Goal: Task Accomplishment & Management: Complete application form

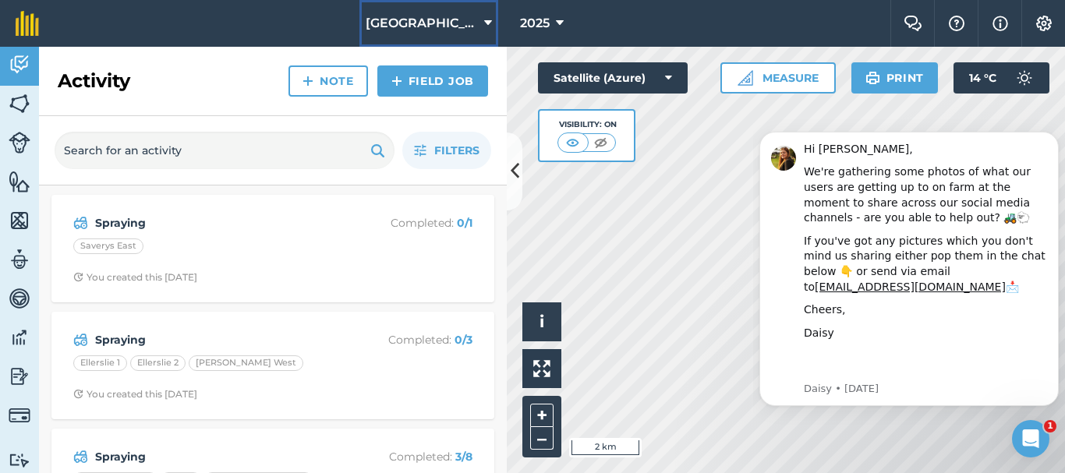
click at [429, 32] on span "[GEOGRAPHIC_DATA]" at bounding box center [422, 23] width 112 height 19
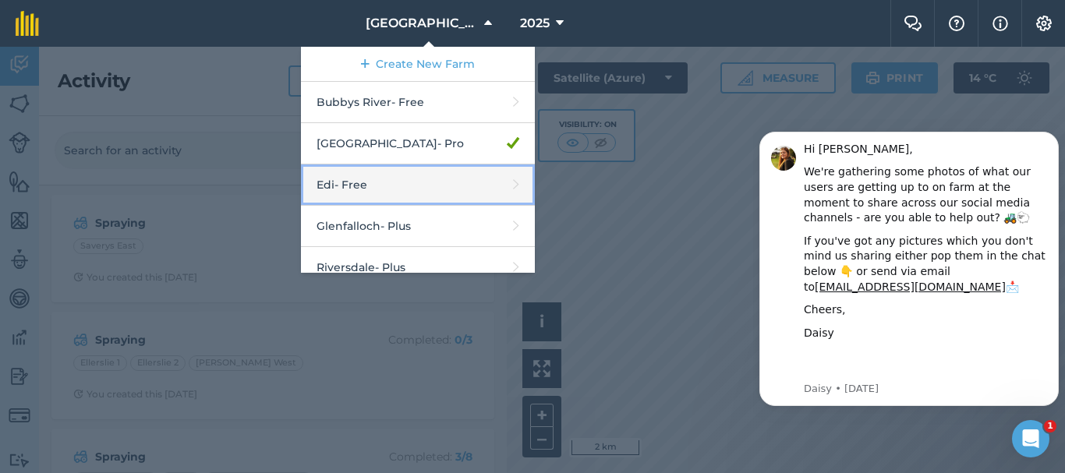
click at [374, 182] on link "Edi - Free" at bounding box center [418, 185] width 234 height 41
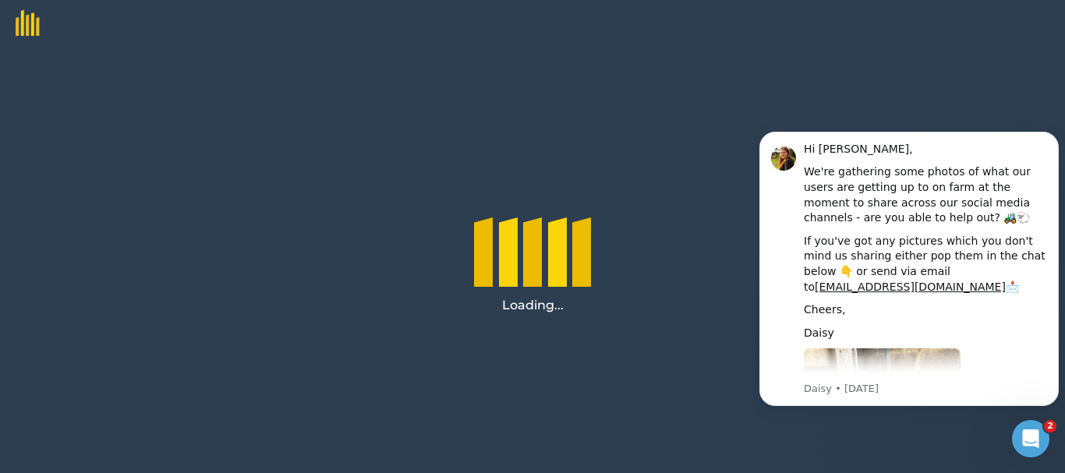
click at [1027, 444] on icon "Open Intercom Messenger" at bounding box center [1031, 440] width 26 height 26
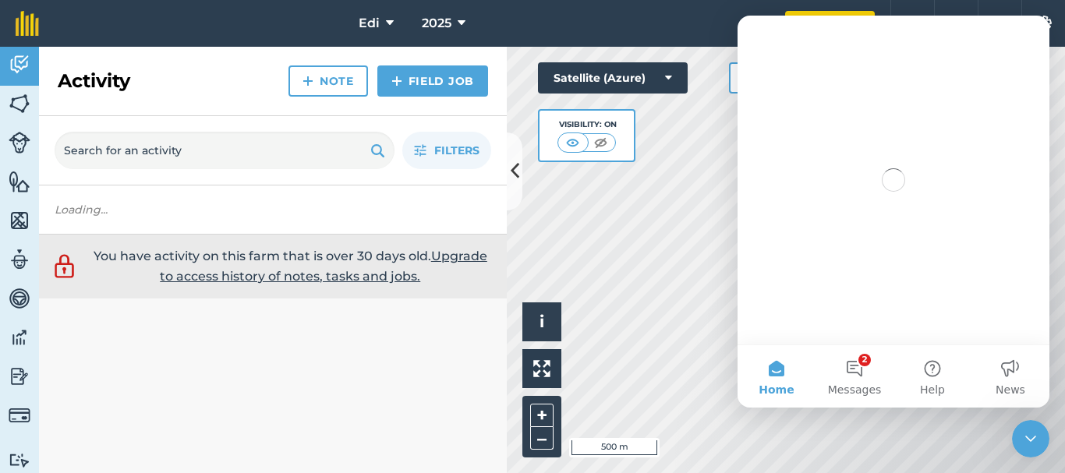
click at [1027, 444] on icon "Close Intercom Messenger" at bounding box center [1031, 439] width 19 height 19
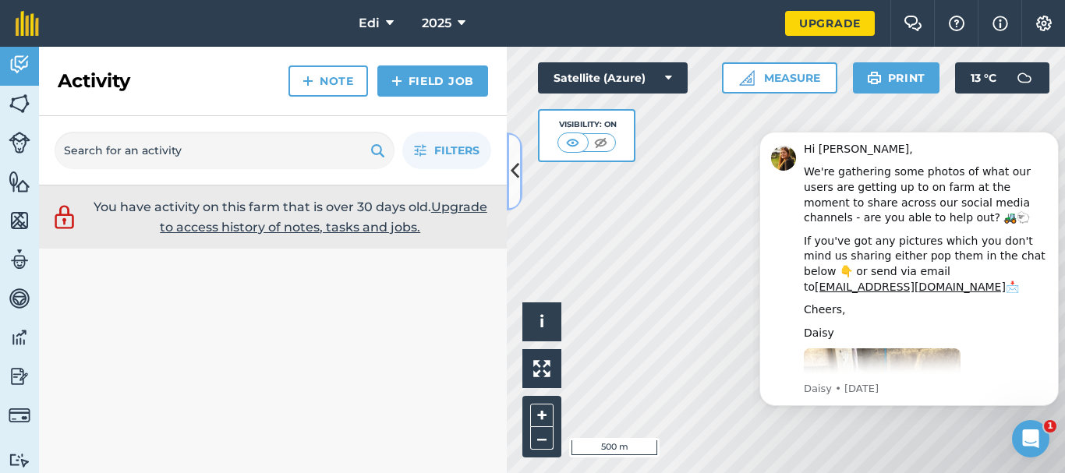
click at [519, 171] on button at bounding box center [515, 172] width 16 height 78
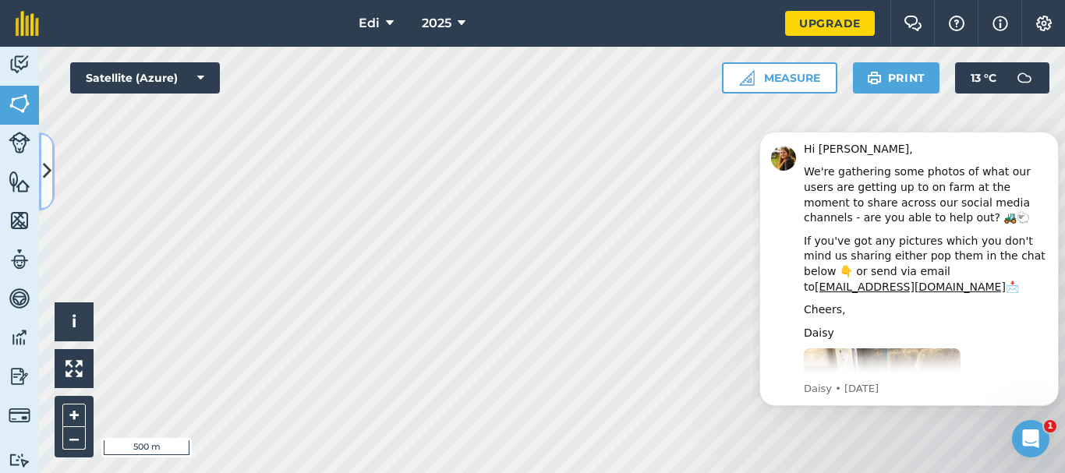
click at [48, 160] on icon at bounding box center [47, 171] width 9 height 27
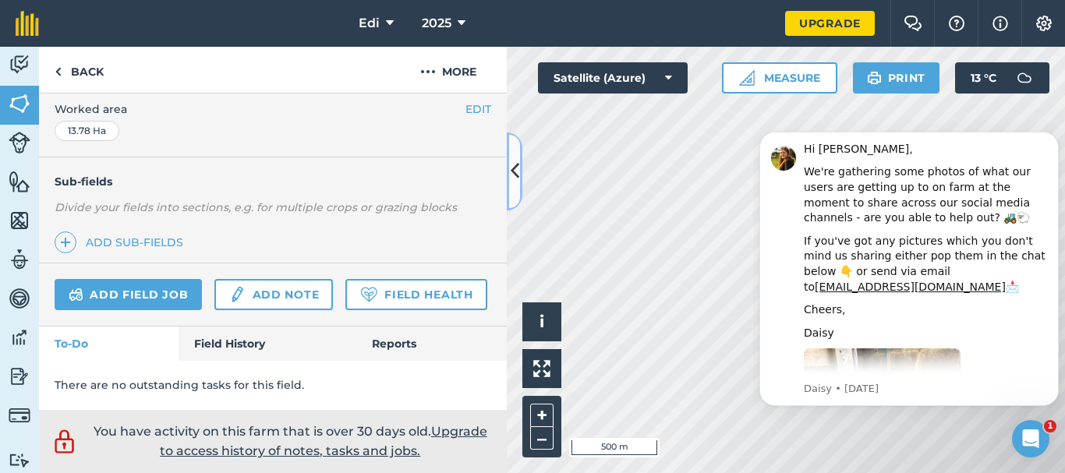
scroll to position [360, 0]
click at [235, 356] on link "Field History" at bounding box center [267, 344] width 177 height 34
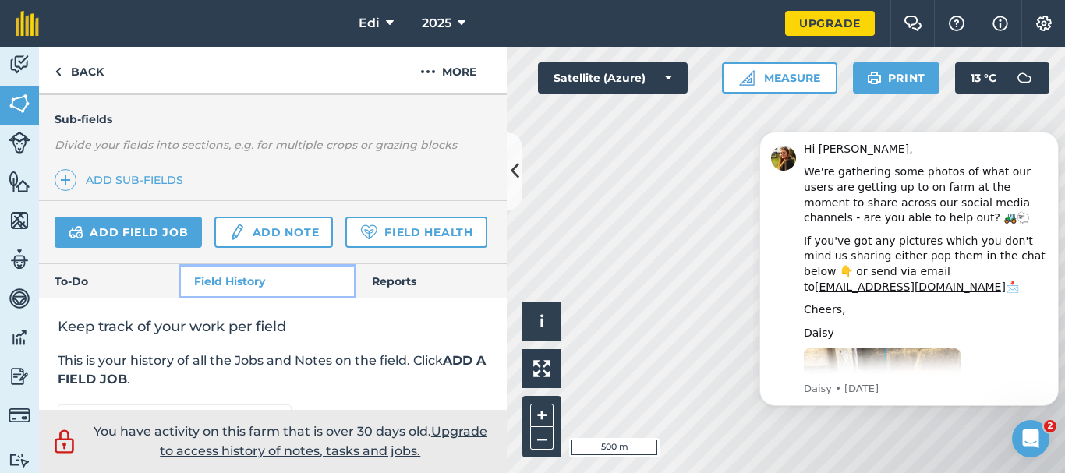
scroll to position [384, 0]
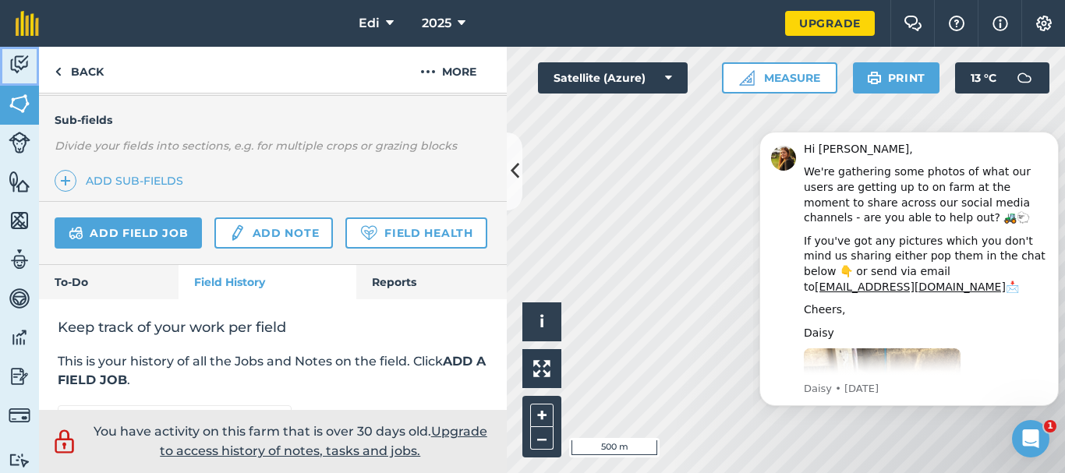
click at [27, 67] on img at bounding box center [20, 64] width 22 height 23
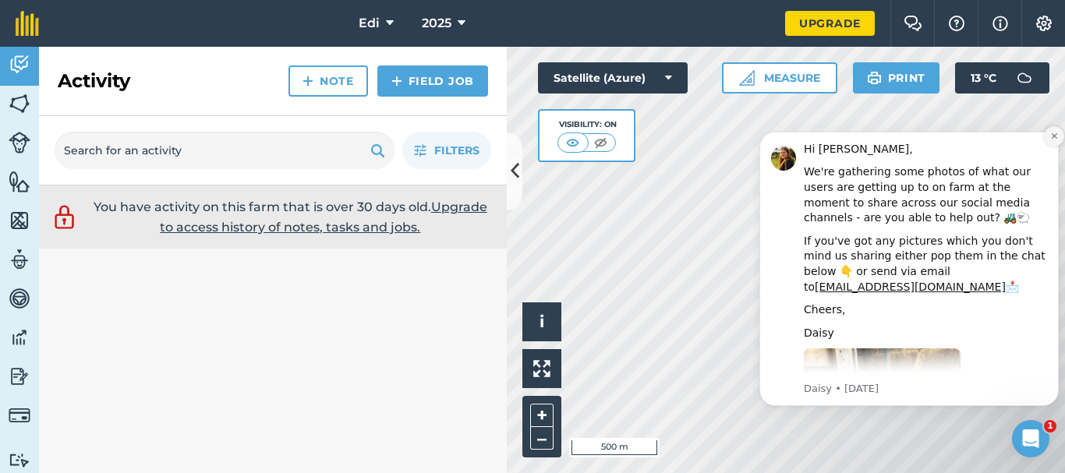
click at [1056, 139] on icon "Dismiss notification" at bounding box center [1054, 136] width 9 height 9
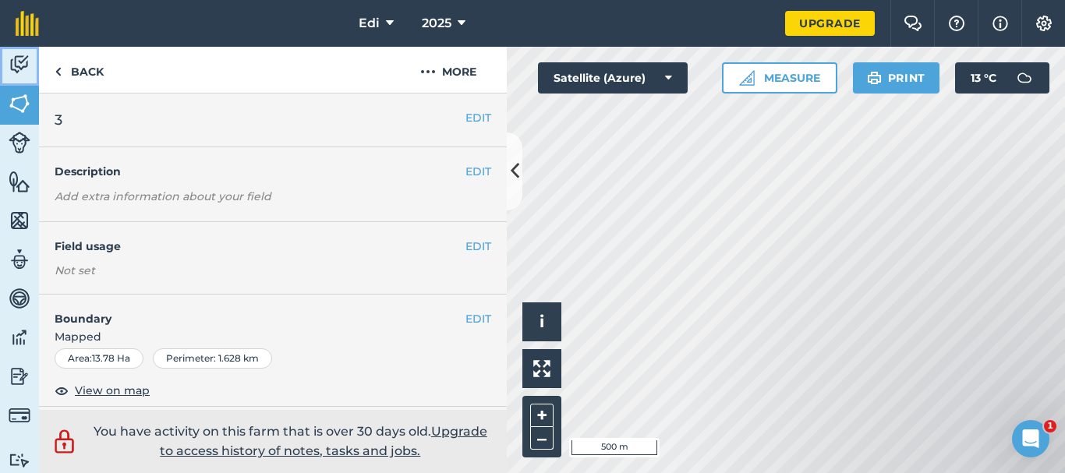
click at [29, 62] on img at bounding box center [20, 64] width 22 height 23
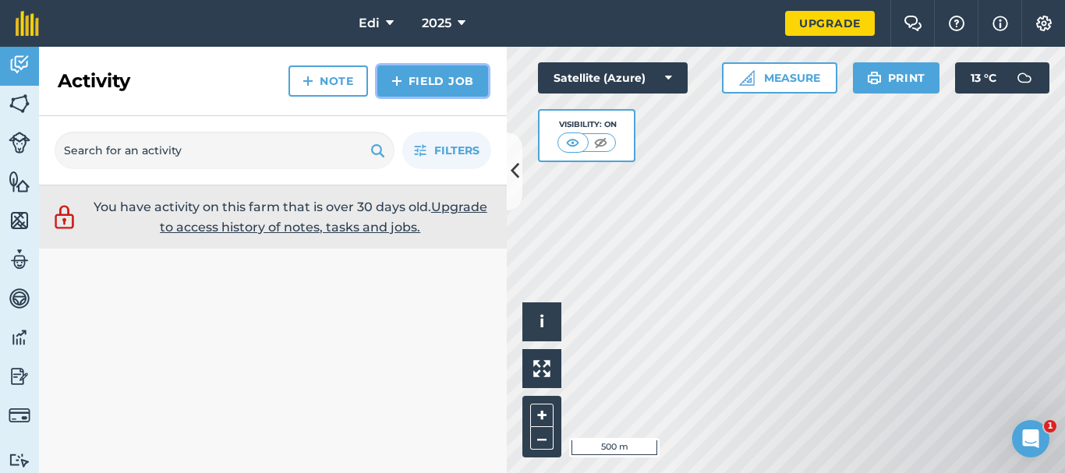
click at [421, 76] on link "Field Job" at bounding box center [432, 81] width 111 height 31
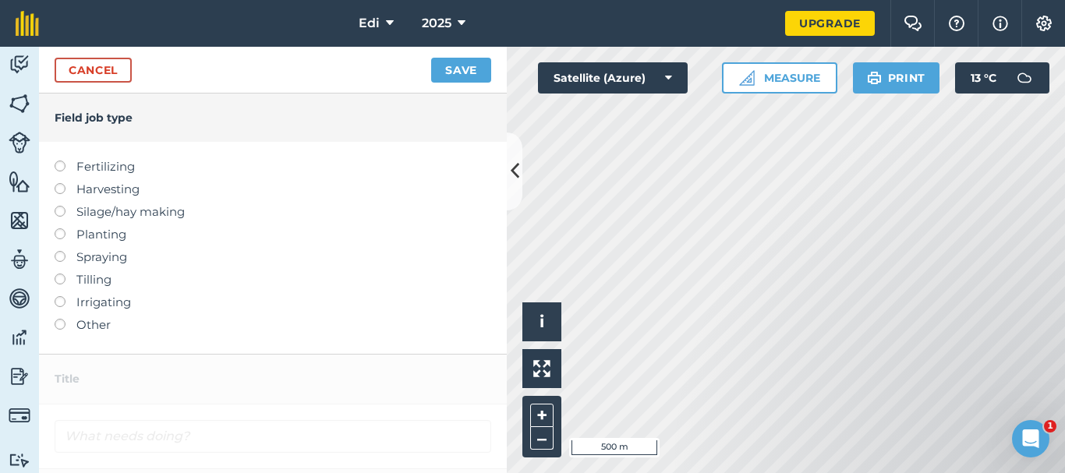
click at [56, 161] on label at bounding box center [66, 161] width 22 height 0
type input "Fertilizing"
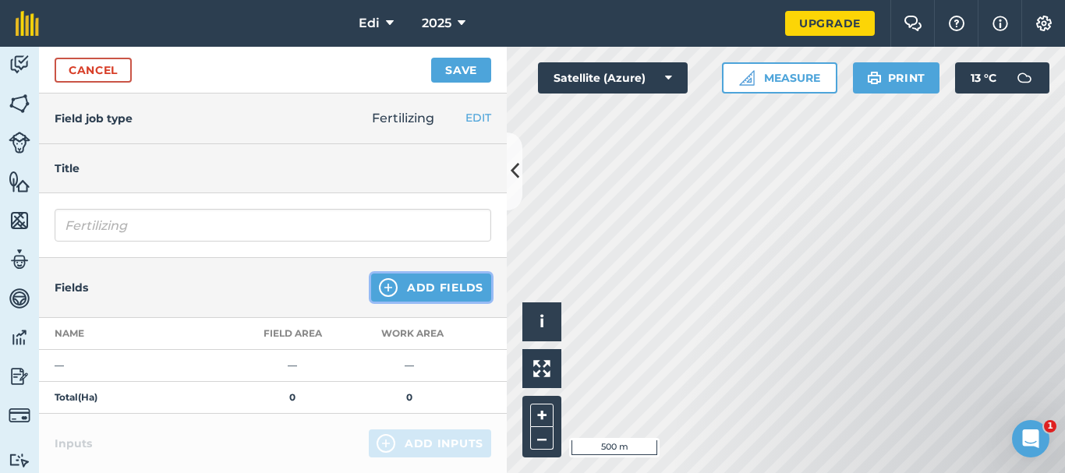
click at [413, 285] on button "Add Fields" at bounding box center [431, 288] width 120 height 28
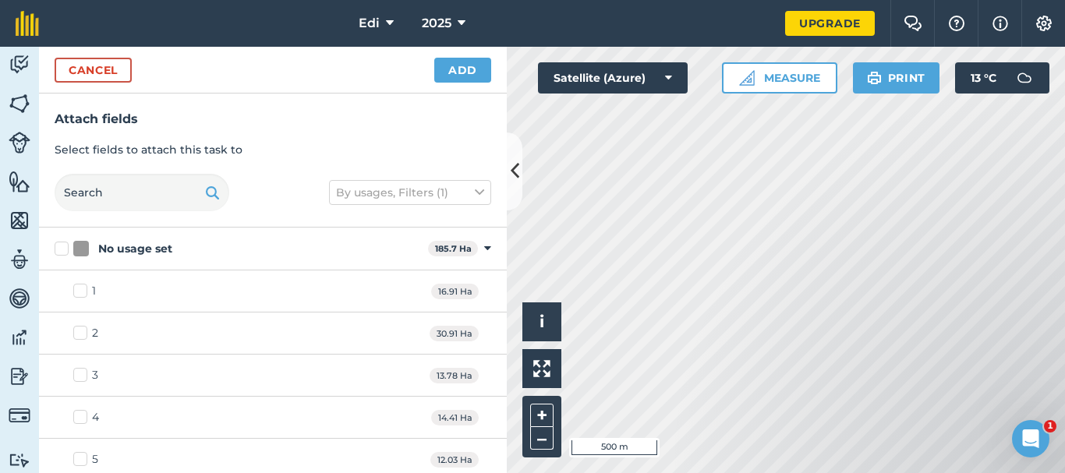
checkbox input "true"
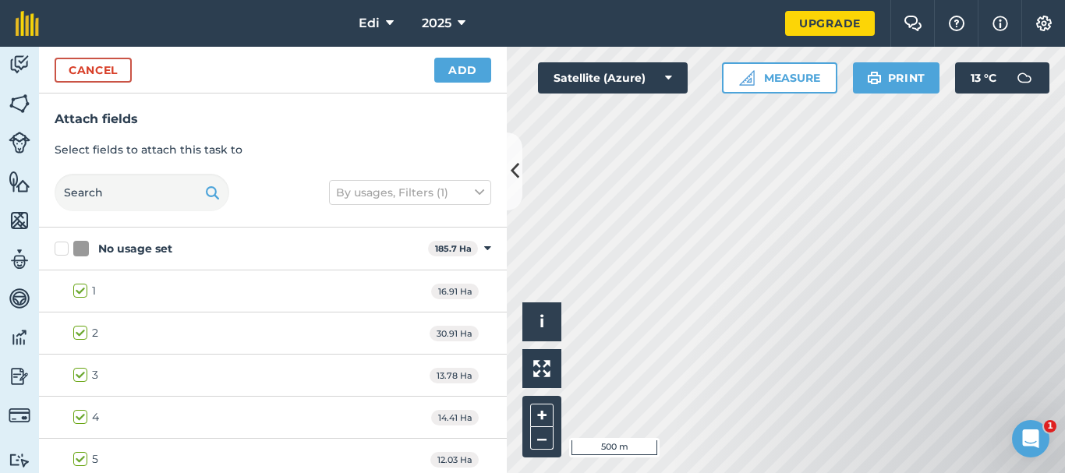
checkbox input "true"
click at [517, 173] on icon at bounding box center [515, 171] width 9 height 27
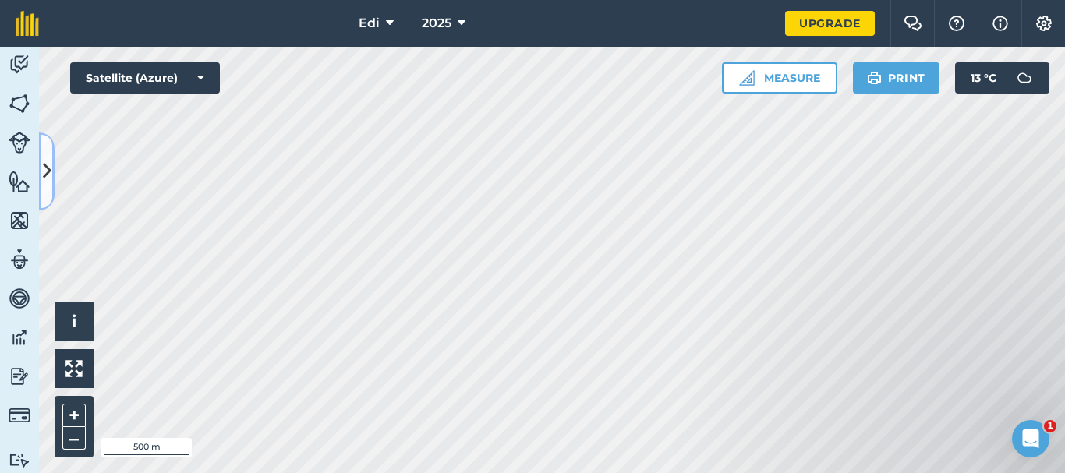
click at [51, 193] on button at bounding box center [47, 172] width 16 height 78
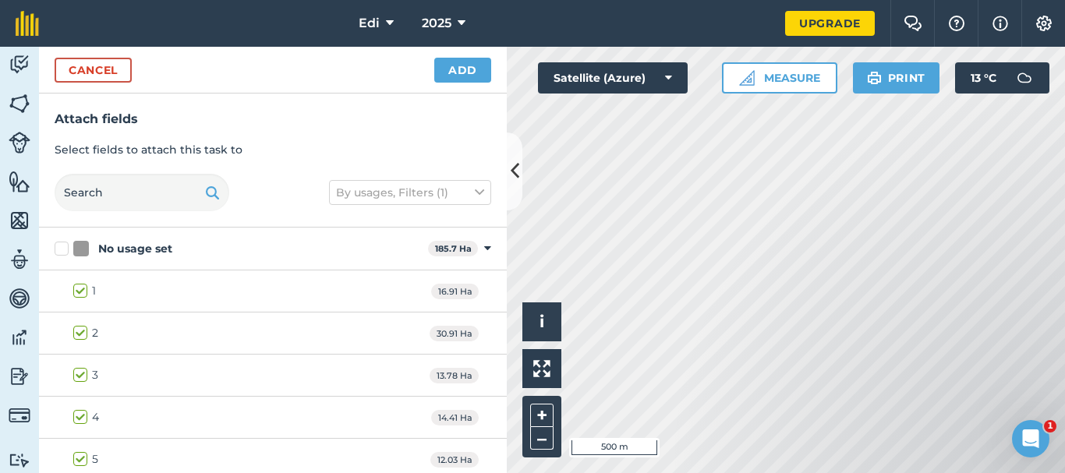
checkbox input "true"
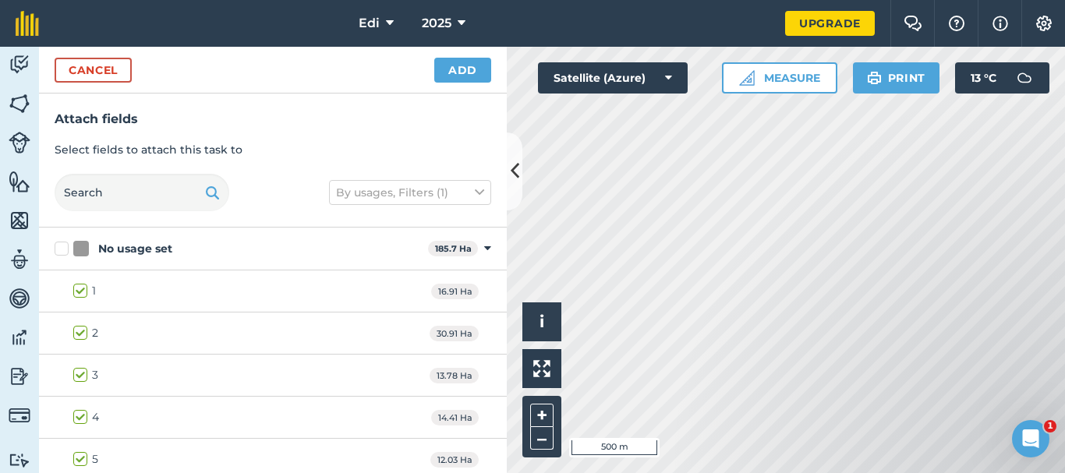
checkbox input "true"
checkbox input "false"
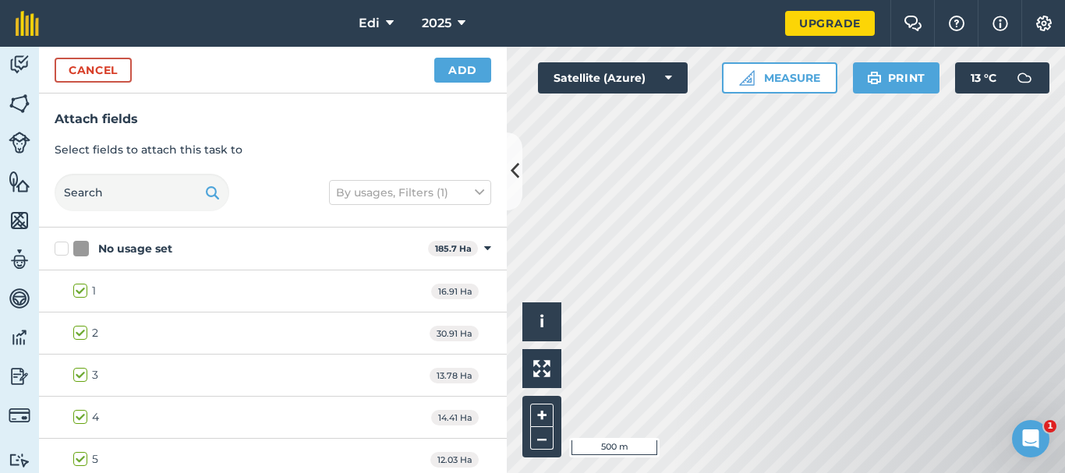
checkbox input "false"
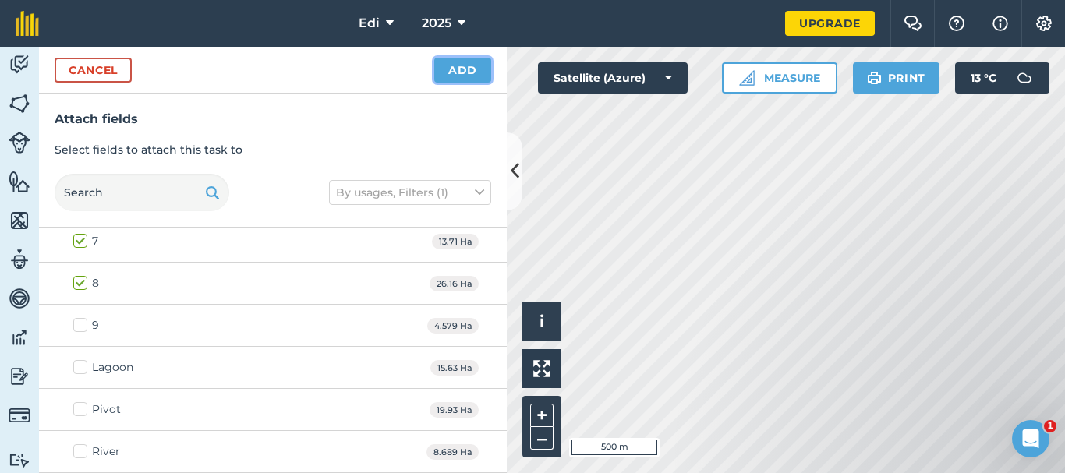
click at [444, 76] on button "Add" at bounding box center [462, 70] width 57 height 25
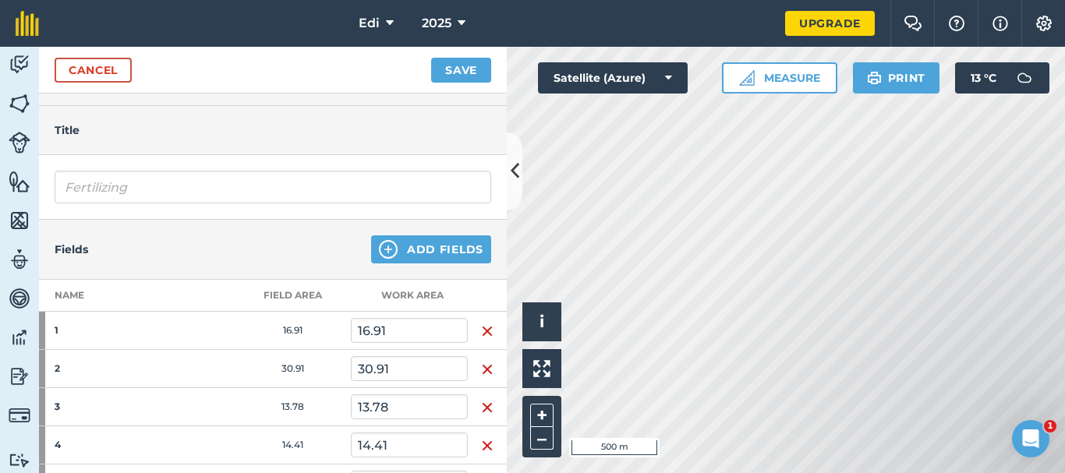
scroll to position [34, 0]
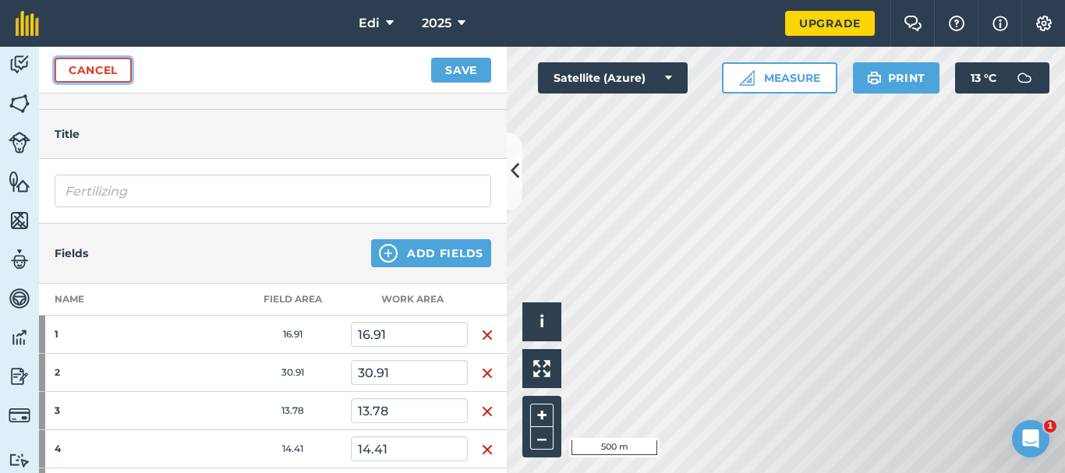
click at [99, 76] on link "Cancel" at bounding box center [93, 70] width 77 height 25
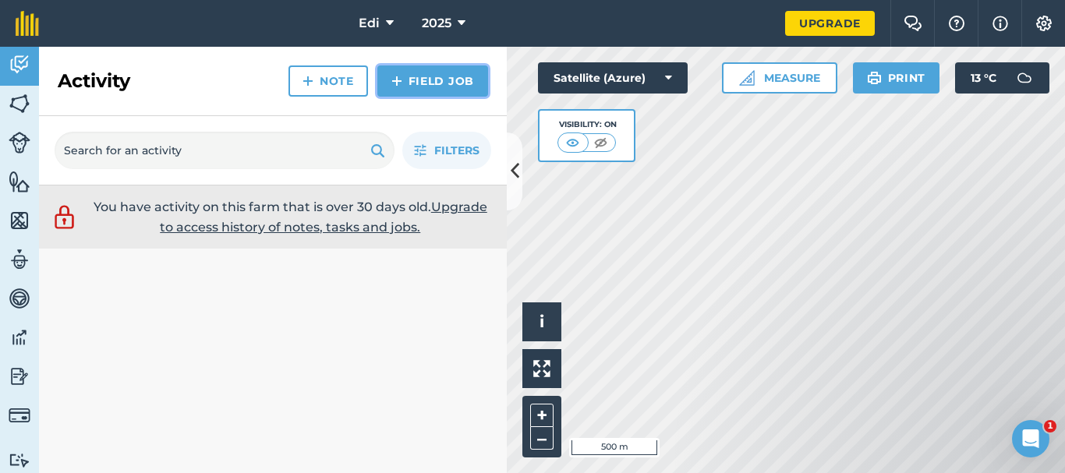
click at [451, 85] on link "Field Job" at bounding box center [432, 81] width 111 height 31
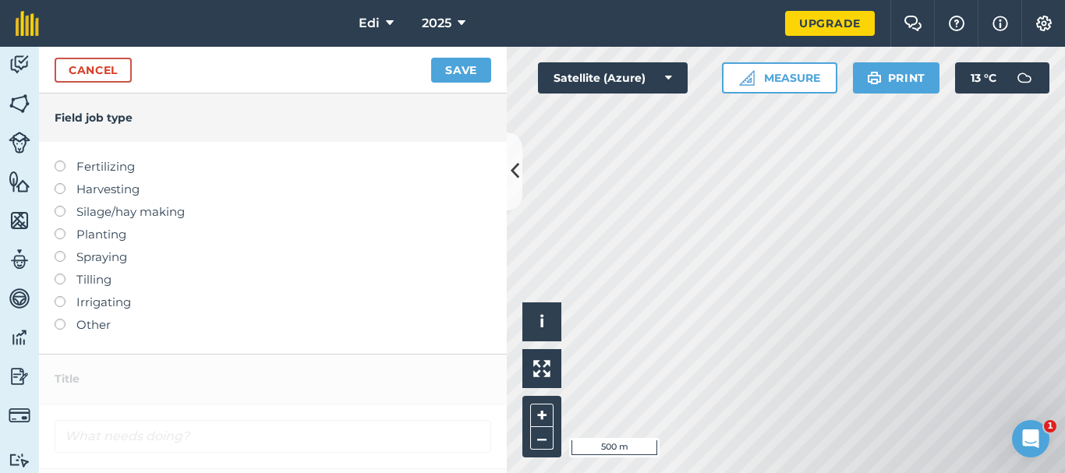
click at [61, 161] on label at bounding box center [66, 161] width 22 height 0
type input "Fertilizing"
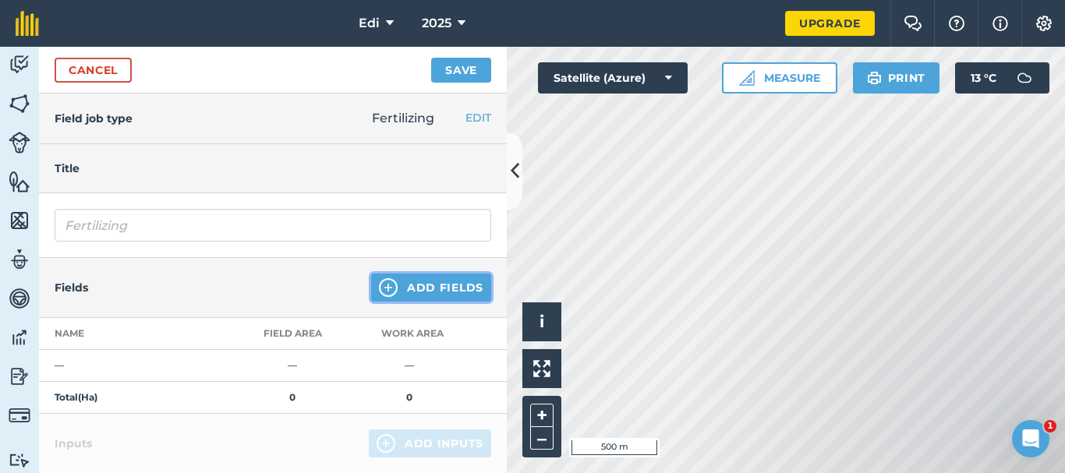
click at [444, 287] on button "Add Fields" at bounding box center [431, 288] width 120 height 28
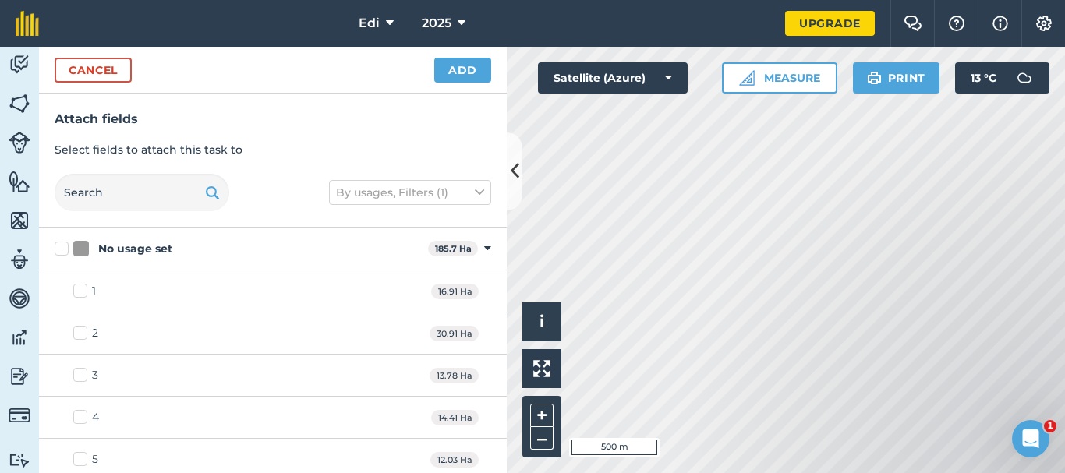
checkbox input "true"
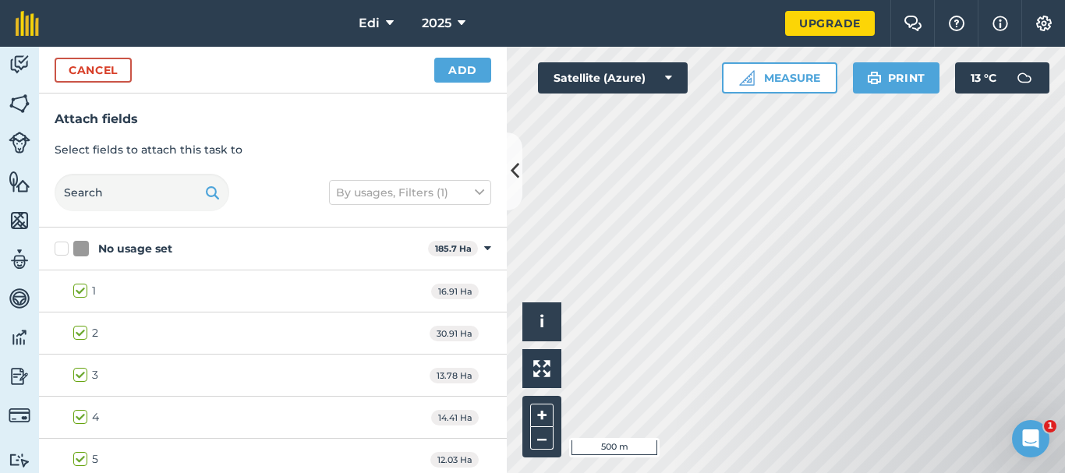
checkbox input "true"
click at [446, 72] on button "Add" at bounding box center [462, 70] width 57 height 25
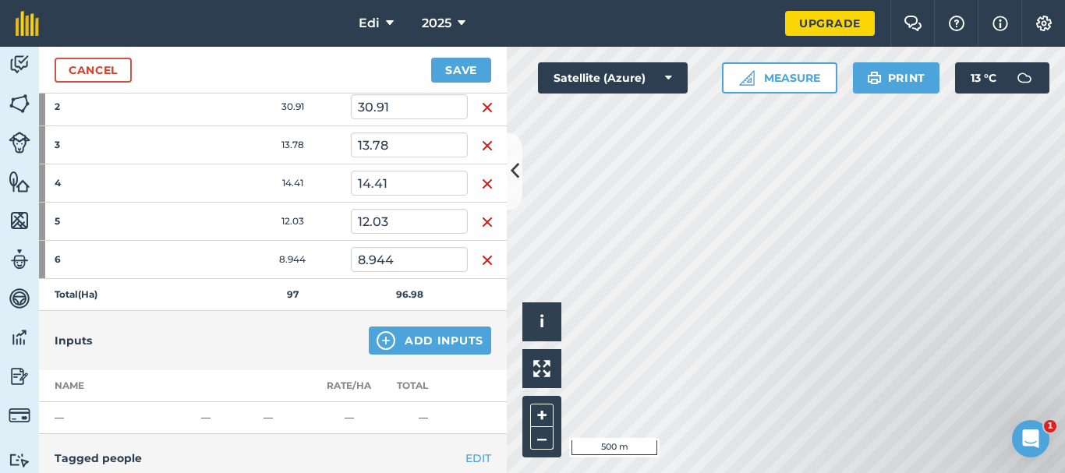
scroll to position [299, 0]
click at [122, 66] on link "Cancel" at bounding box center [93, 70] width 77 height 25
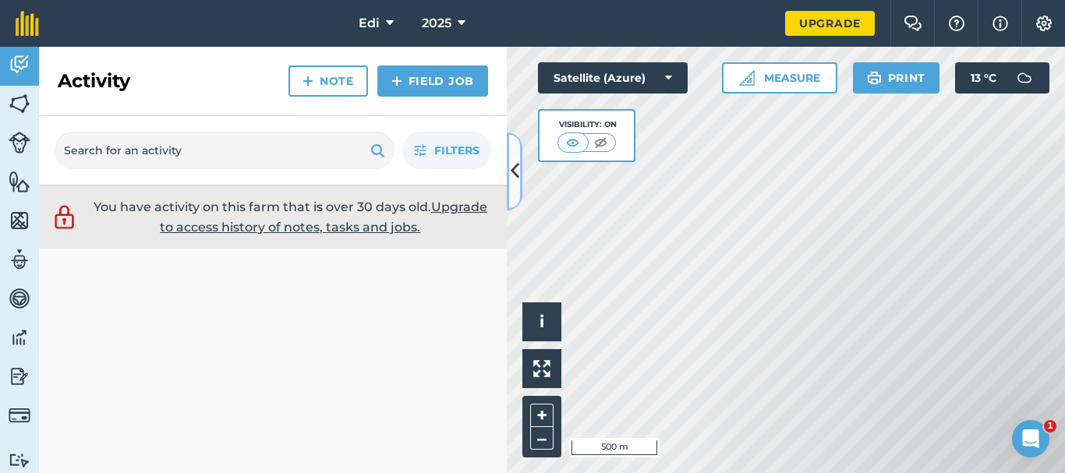
click at [515, 173] on icon at bounding box center [515, 171] width 9 height 27
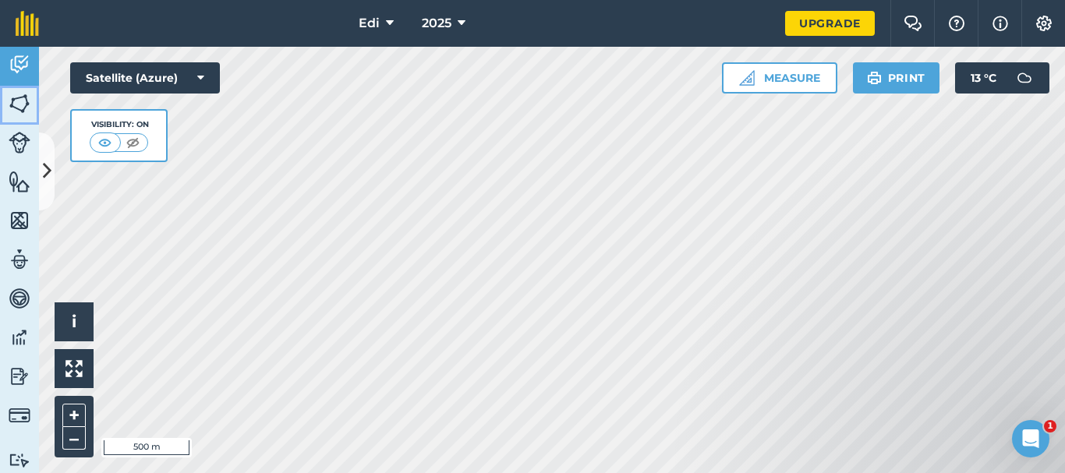
click at [16, 112] on img at bounding box center [20, 103] width 22 height 23
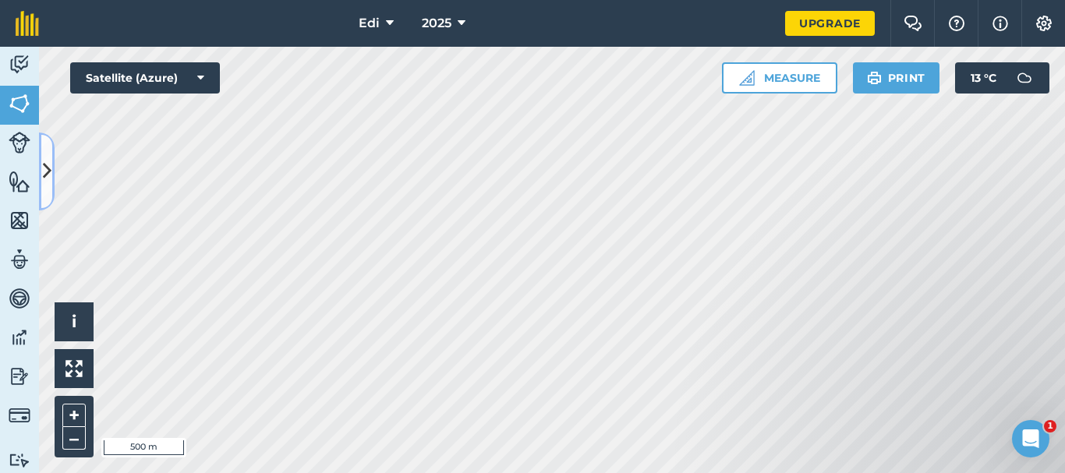
click at [46, 152] on button at bounding box center [47, 172] width 16 height 78
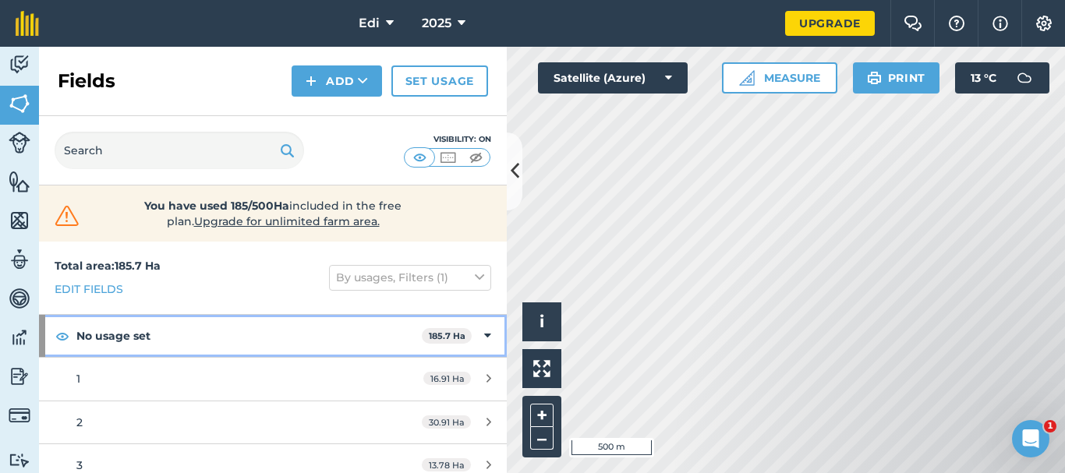
click at [444, 333] on strong "185.7 Ha" at bounding box center [447, 336] width 37 height 11
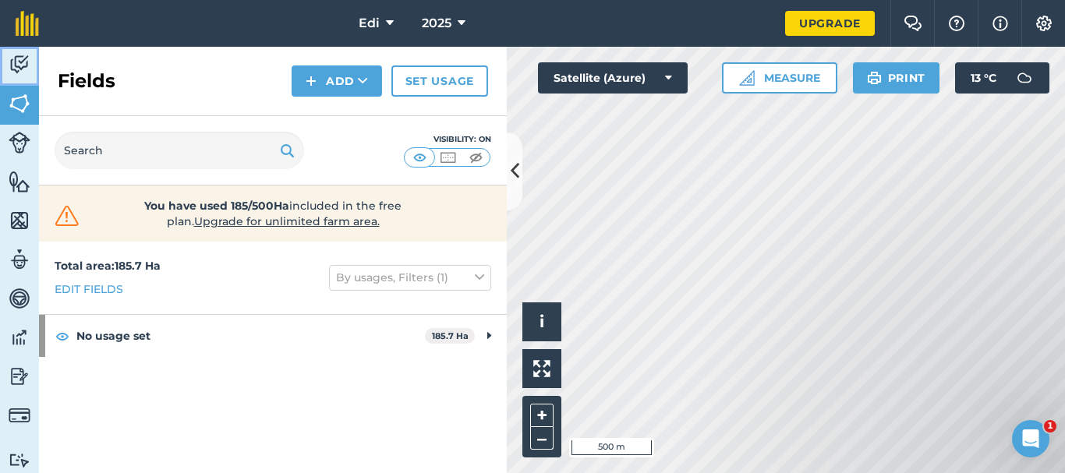
click at [17, 63] on img at bounding box center [20, 64] width 22 height 23
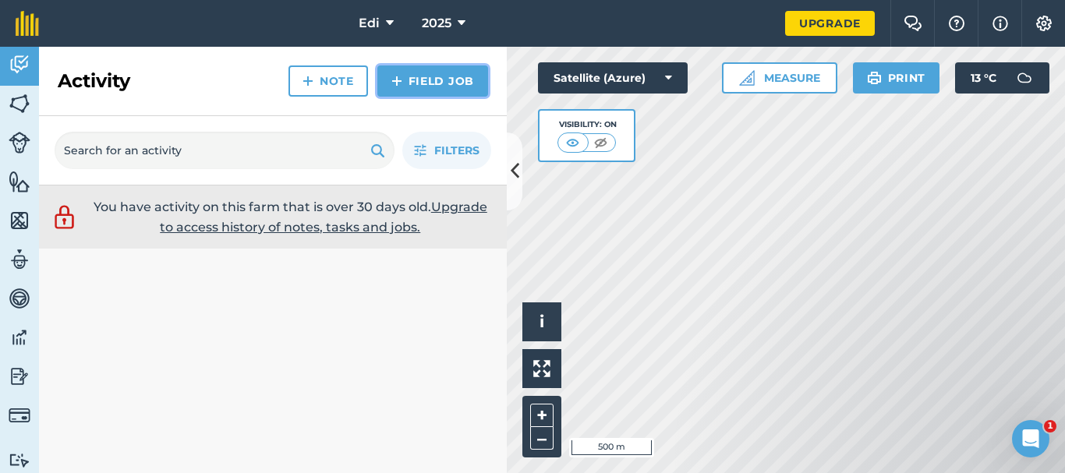
click at [397, 90] on img at bounding box center [396, 81] width 11 height 19
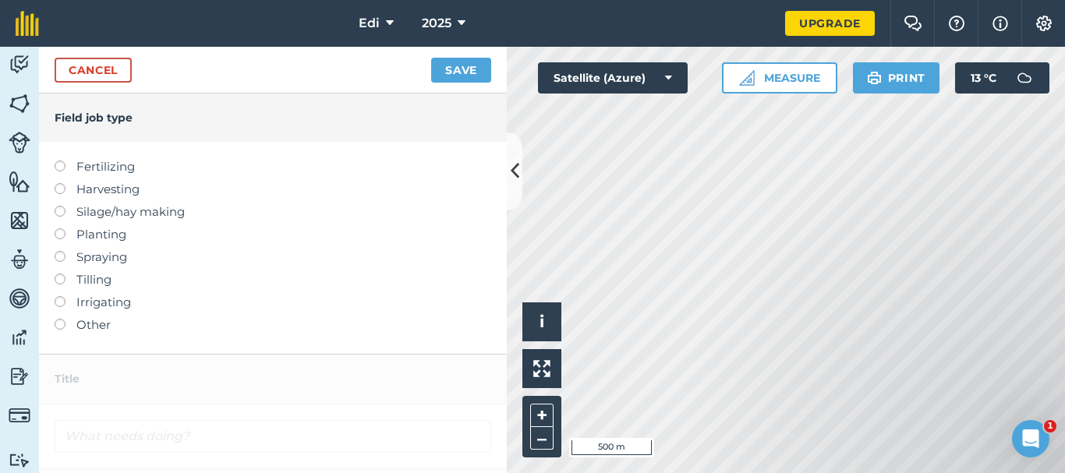
click at [58, 161] on label at bounding box center [66, 161] width 22 height 0
type input "Fertilizing"
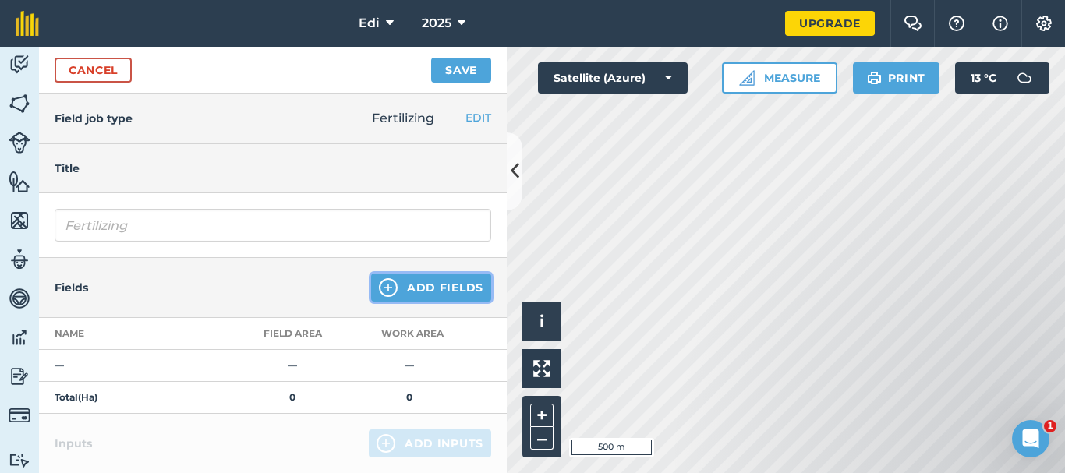
click at [413, 275] on button "Add Fields" at bounding box center [431, 288] width 120 height 28
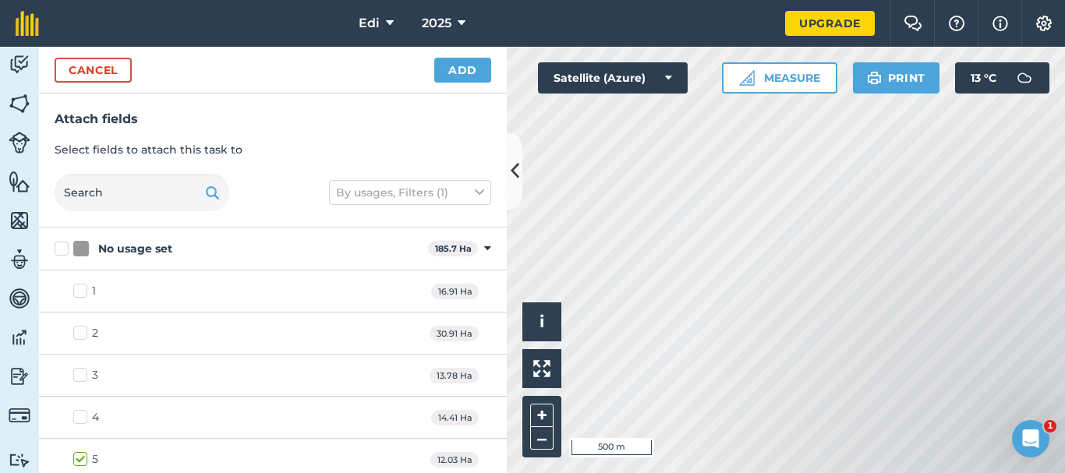
checkbox input "true"
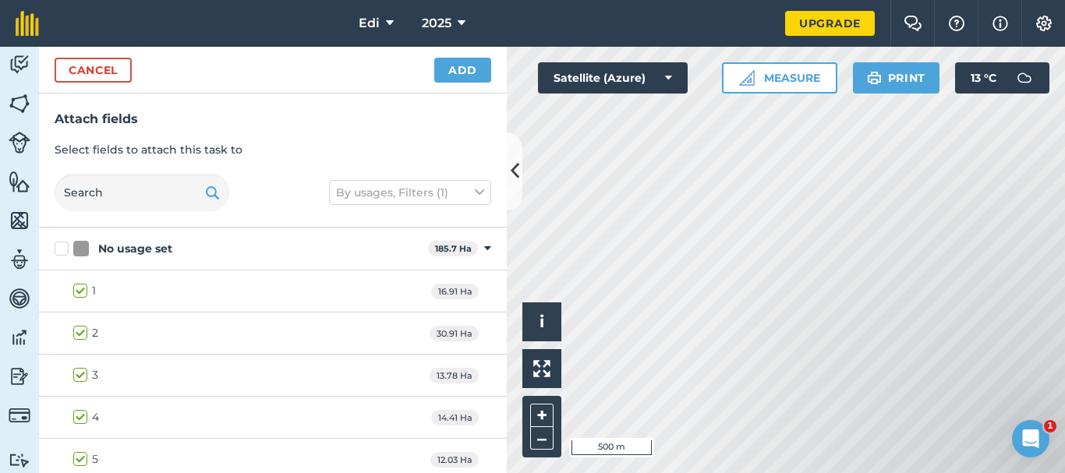
checkbox input "true"
click at [462, 74] on button "Add" at bounding box center [462, 70] width 57 height 25
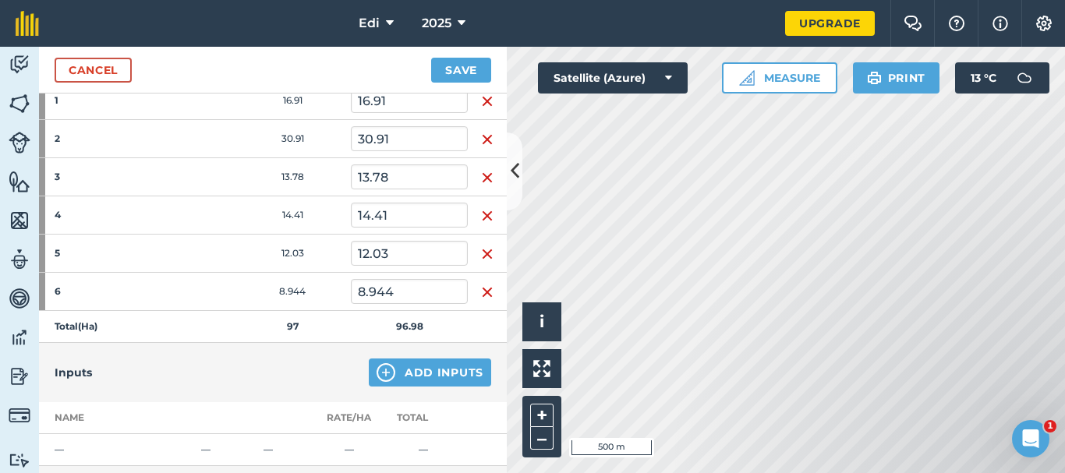
scroll to position [275, 0]
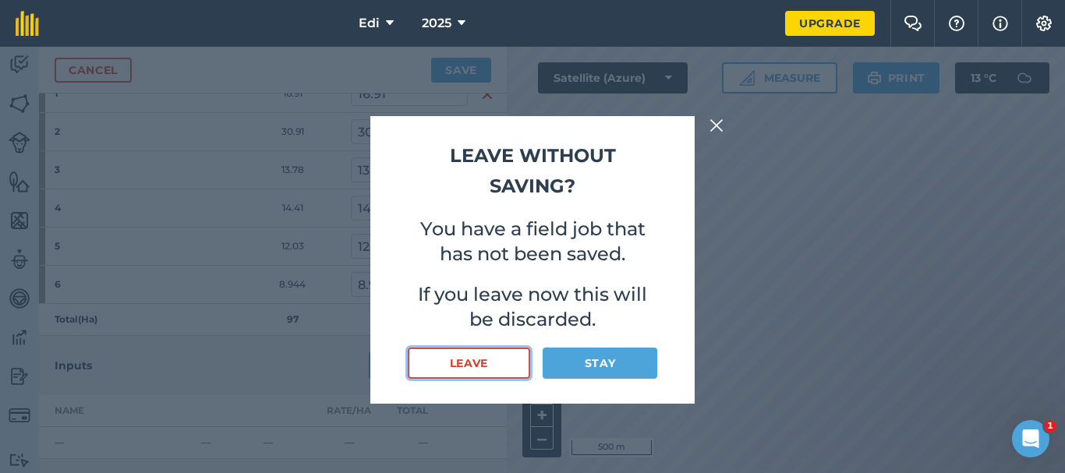
click at [482, 364] on button "Leave" at bounding box center [469, 363] width 122 height 31
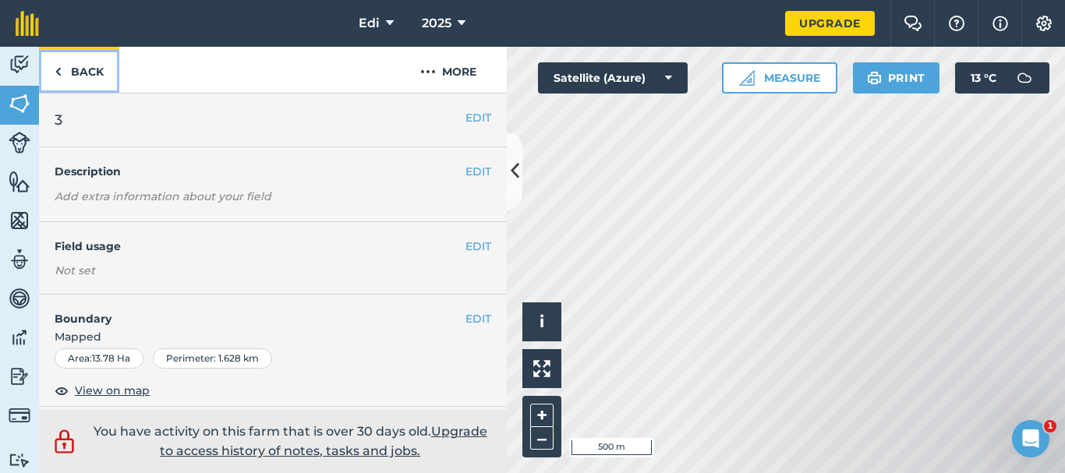
click at [96, 79] on link "Back" at bounding box center [79, 70] width 80 height 46
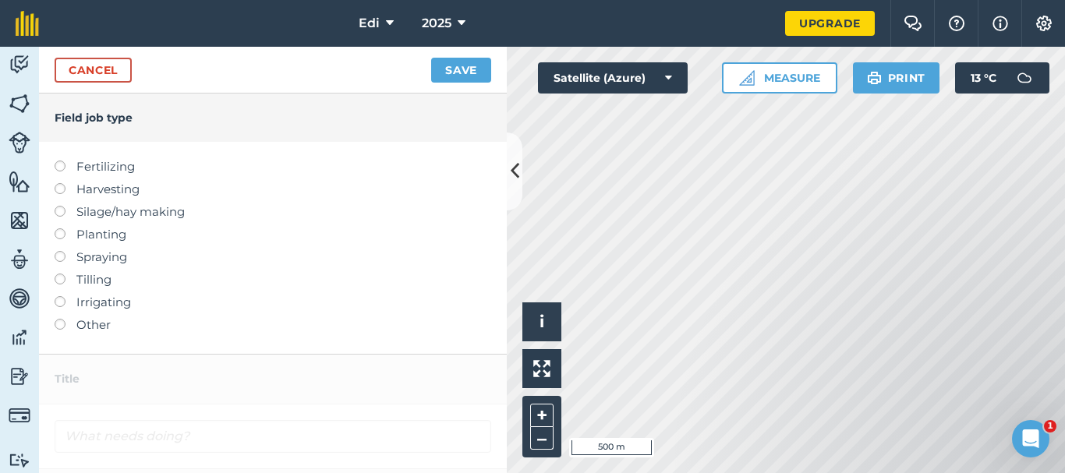
click at [62, 161] on label at bounding box center [66, 161] width 22 height 0
type input "Fertilizing"
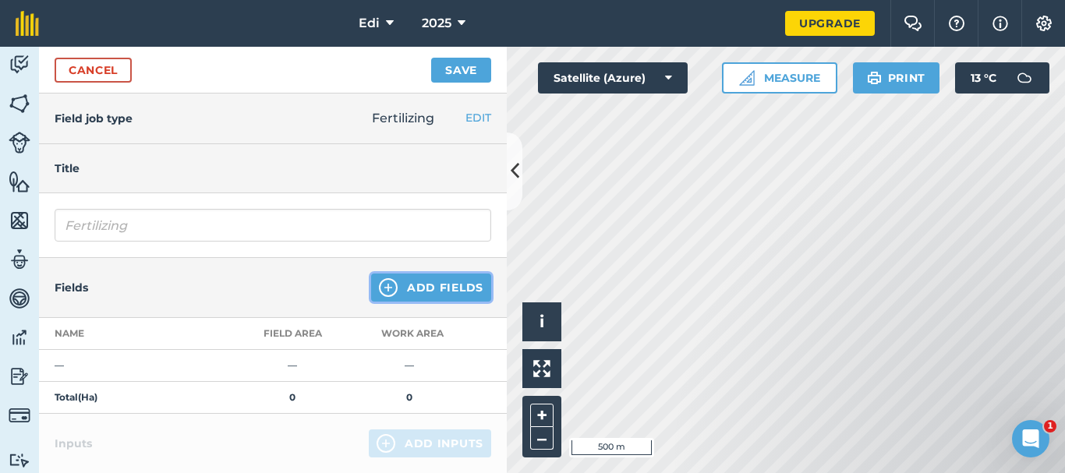
click at [398, 295] on button "Add Fields" at bounding box center [431, 288] width 120 height 28
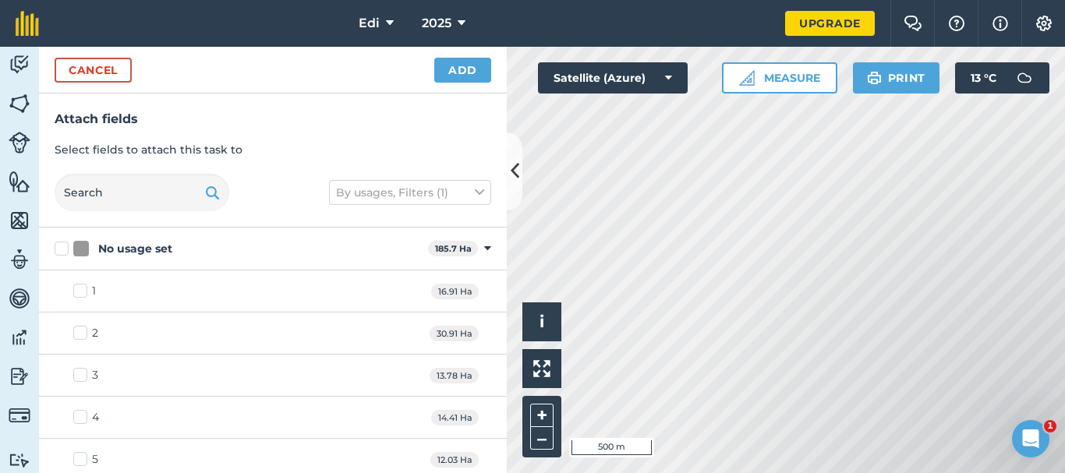
checkbox input "true"
checkbox input "false"
checkbox input "true"
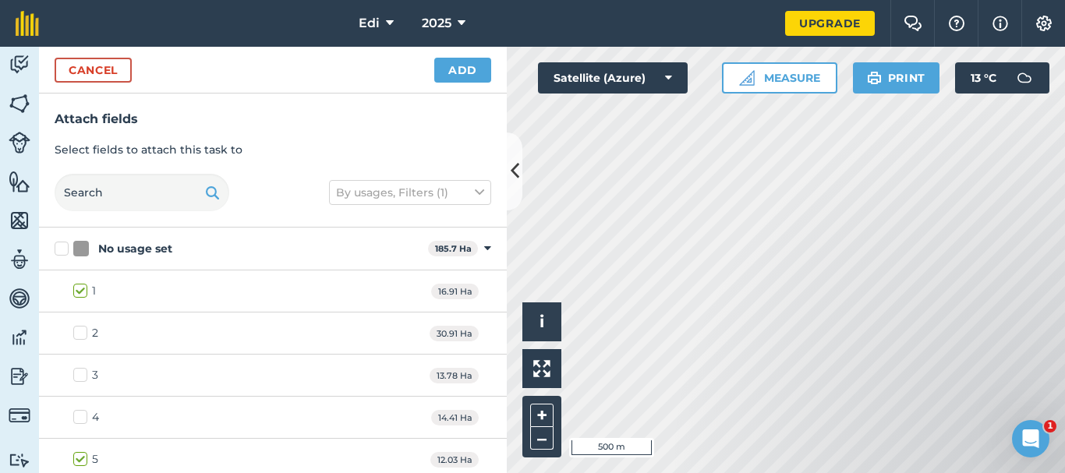
checkbox input "true"
click at [462, 73] on button "Add" at bounding box center [462, 70] width 57 height 25
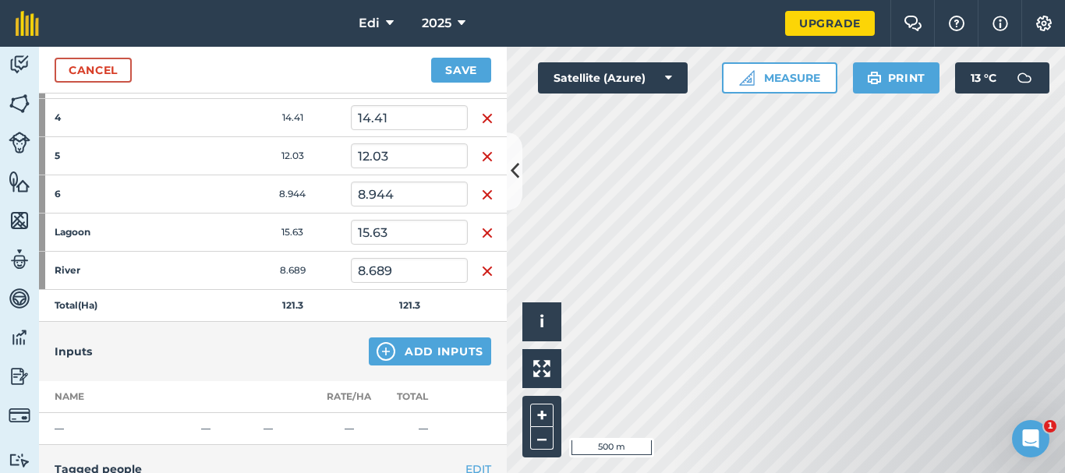
scroll to position [469, 0]
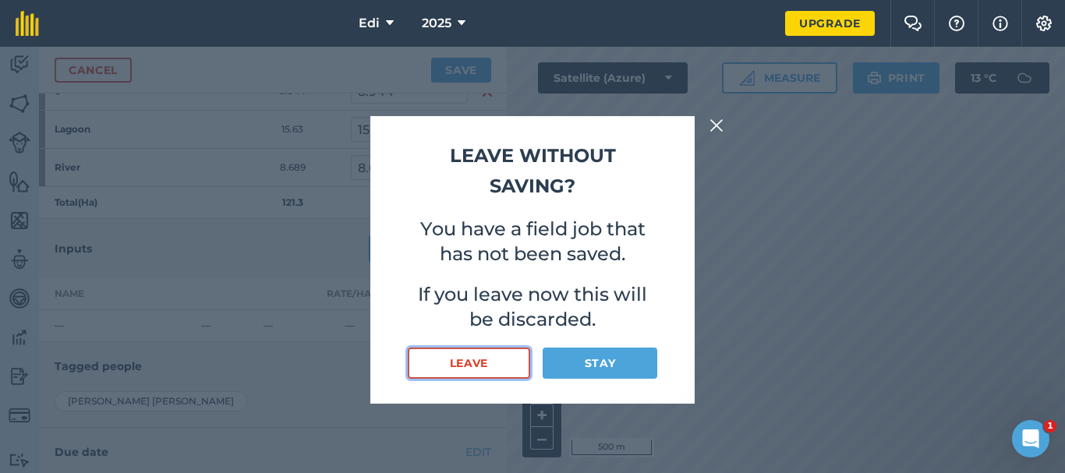
click at [490, 364] on button "Leave" at bounding box center [469, 363] width 122 height 31
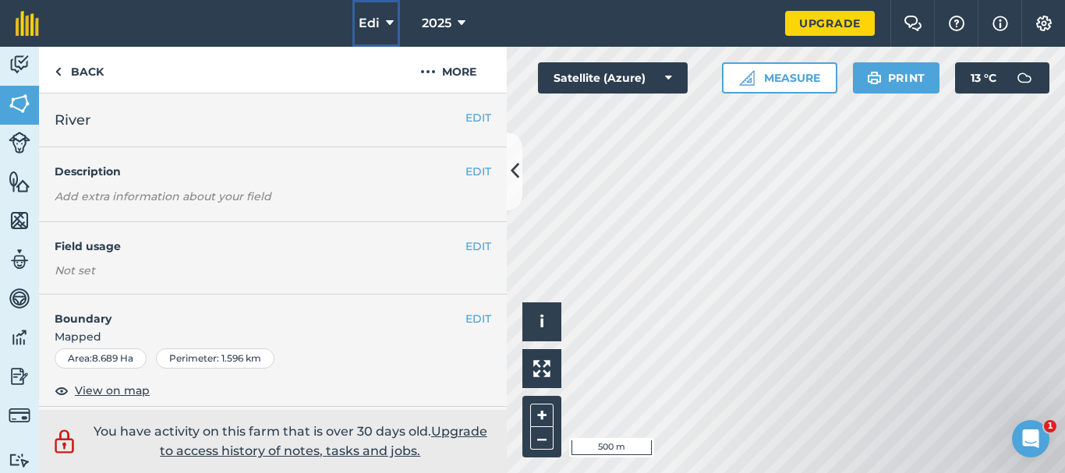
click at [360, 21] on span "Edi" at bounding box center [369, 23] width 21 height 19
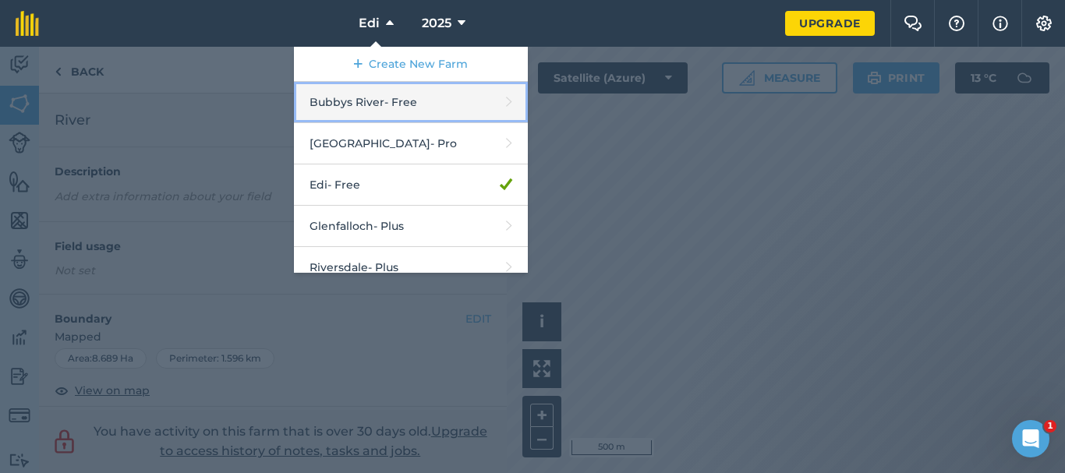
click at [410, 116] on link "Bubbys River - Free" at bounding box center [411, 102] width 234 height 41
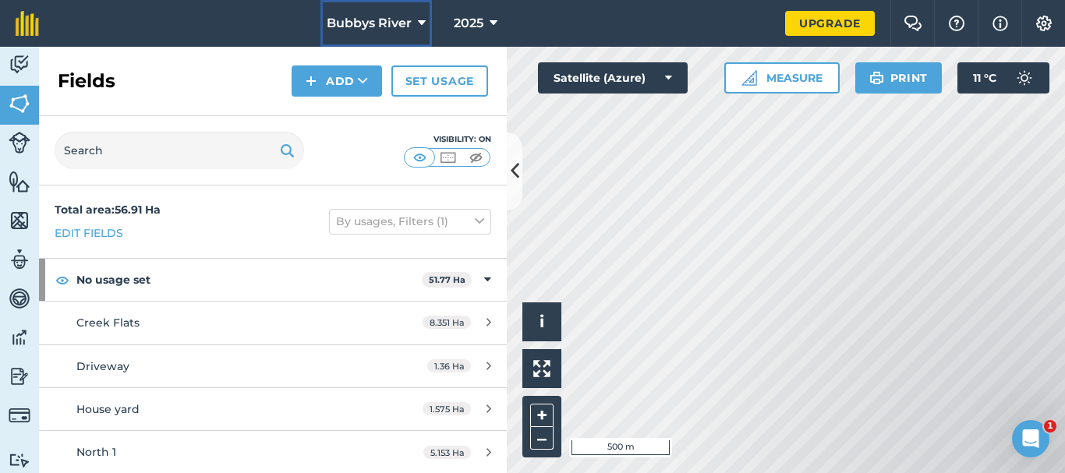
click at [364, 29] on span "Bubbys River" at bounding box center [369, 23] width 85 height 19
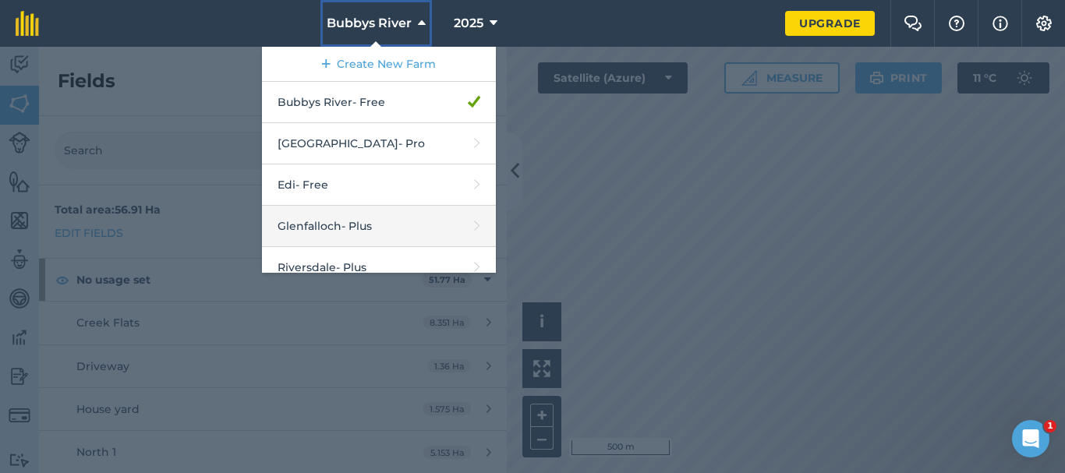
scroll to position [57, 0]
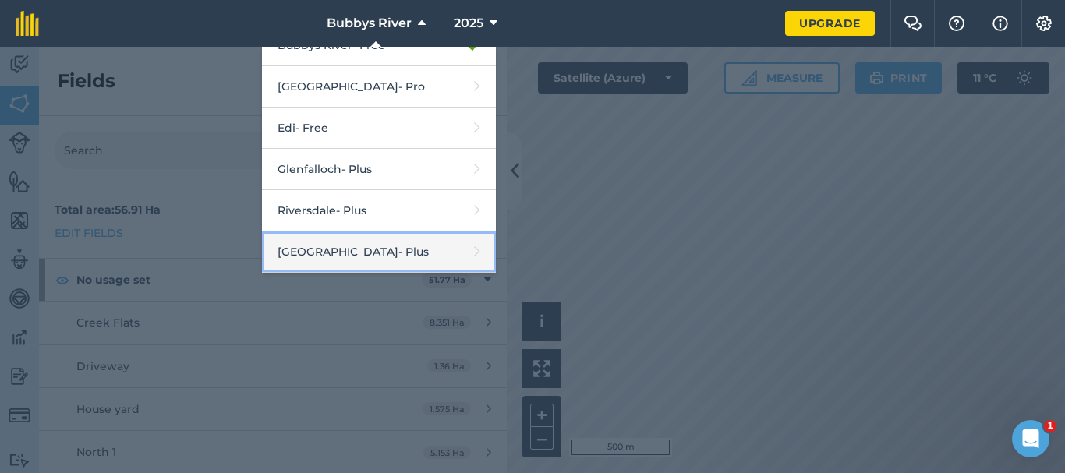
click at [357, 249] on link "Tarwin Springs - Plus" at bounding box center [379, 252] width 234 height 41
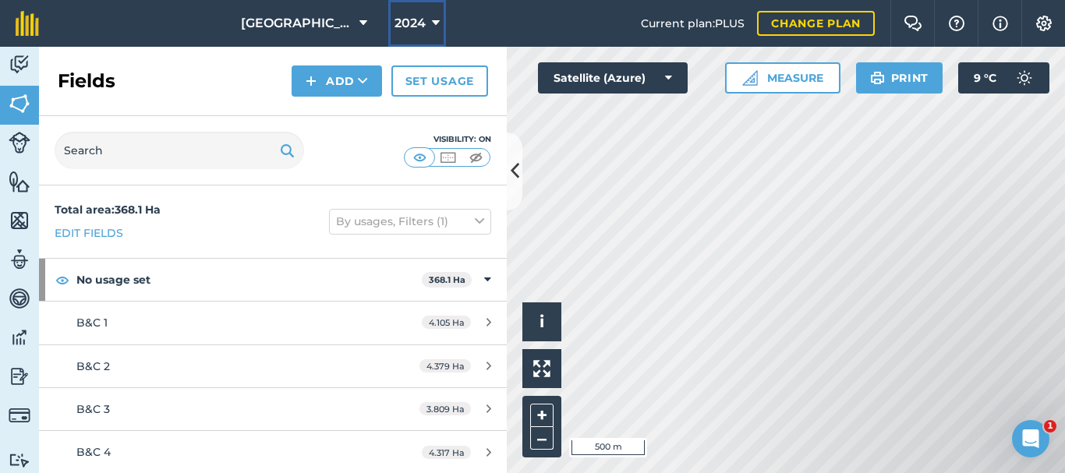
click at [403, 29] on span "2024" at bounding box center [410, 23] width 31 height 19
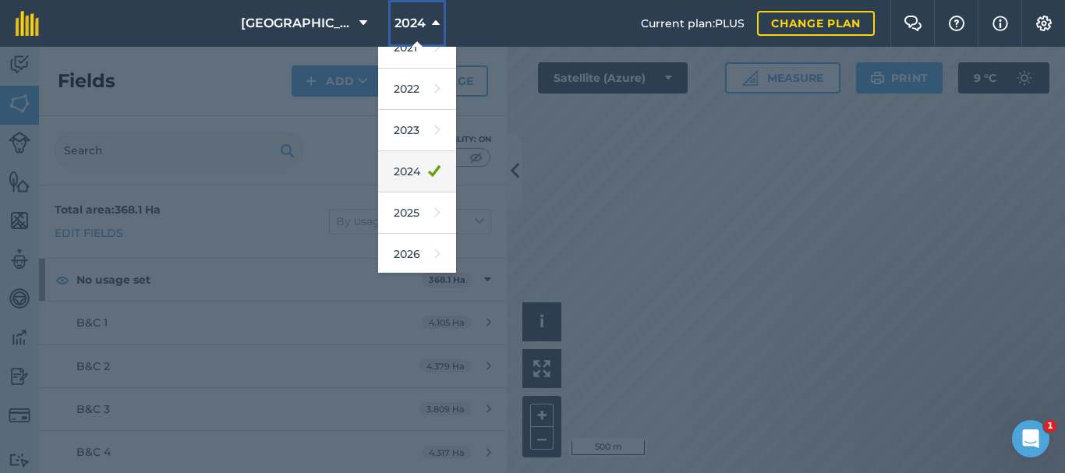
scroll to position [186, 0]
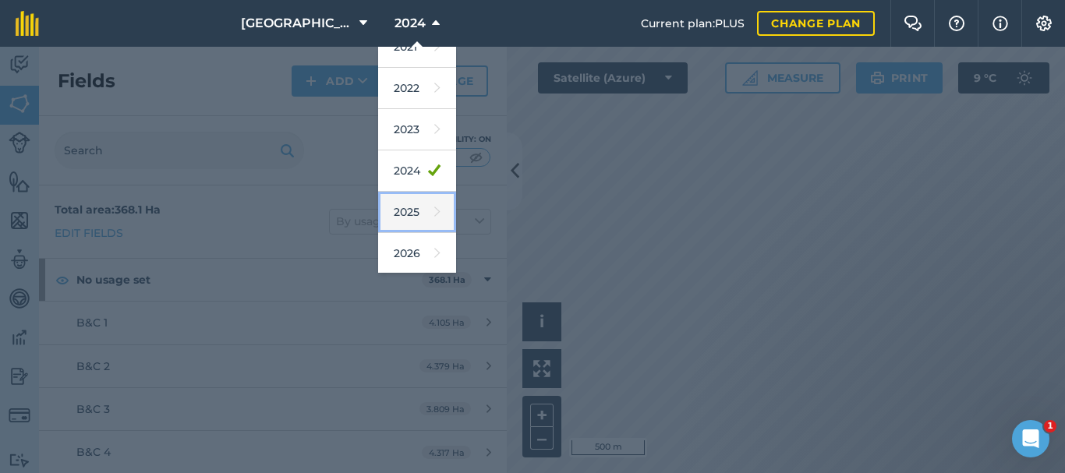
click at [407, 207] on link "2025" at bounding box center [417, 212] width 78 height 41
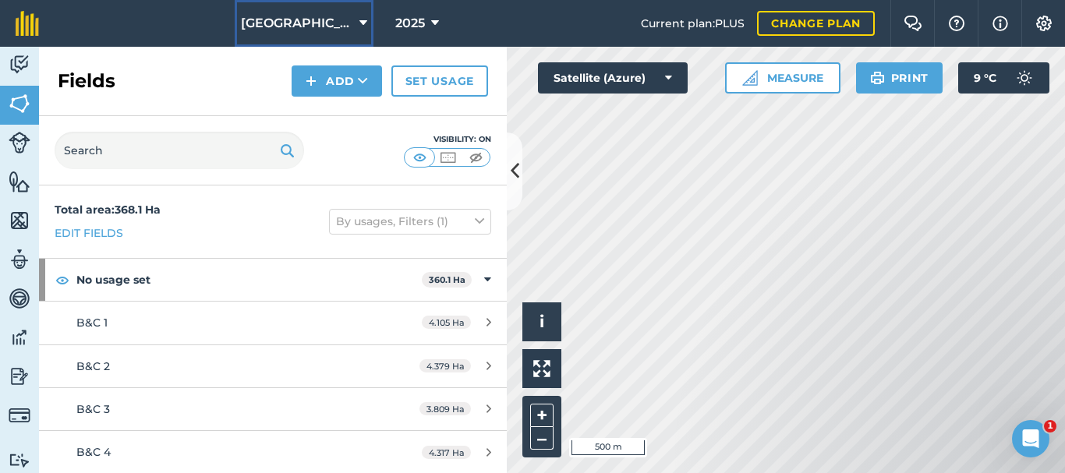
click at [309, 33] on button "[GEOGRAPHIC_DATA]" at bounding box center [304, 23] width 139 height 47
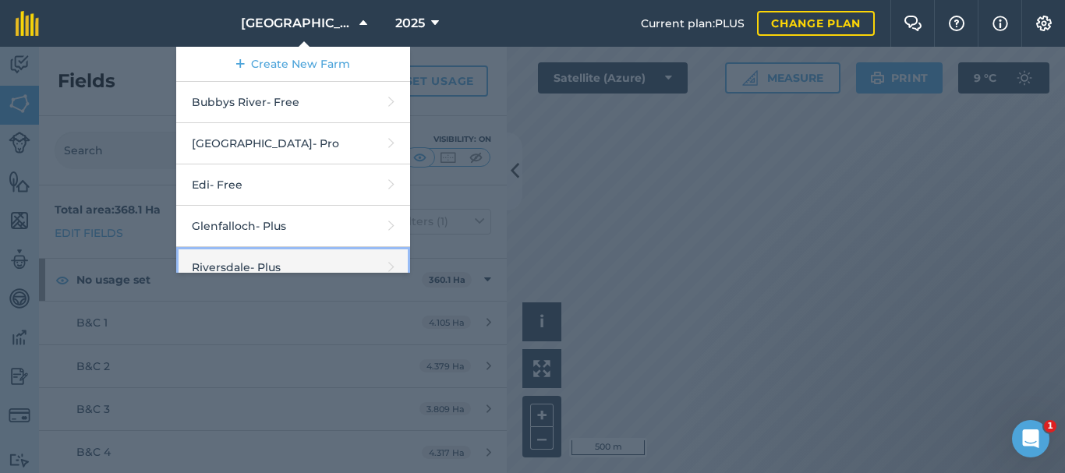
click at [271, 260] on link "Riversdale - Plus" at bounding box center [293, 267] width 234 height 41
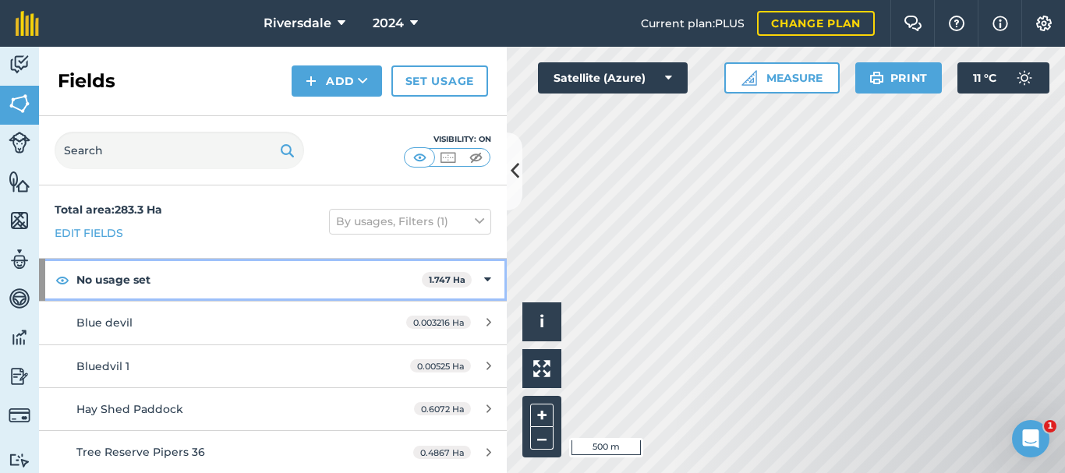
click at [483, 275] on div "No usage set 1.747 Ha" at bounding box center [273, 280] width 468 height 42
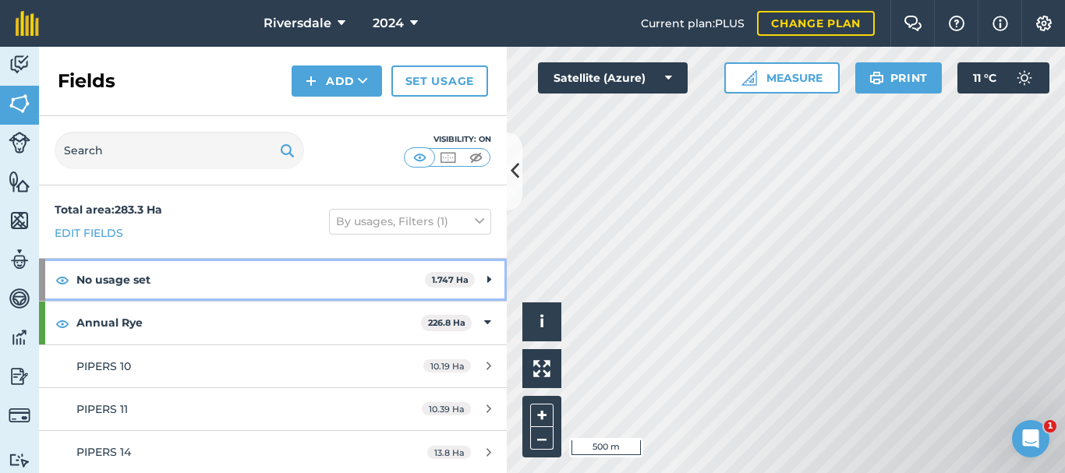
click at [487, 278] on icon at bounding box center [489, 279] width 4 height 17
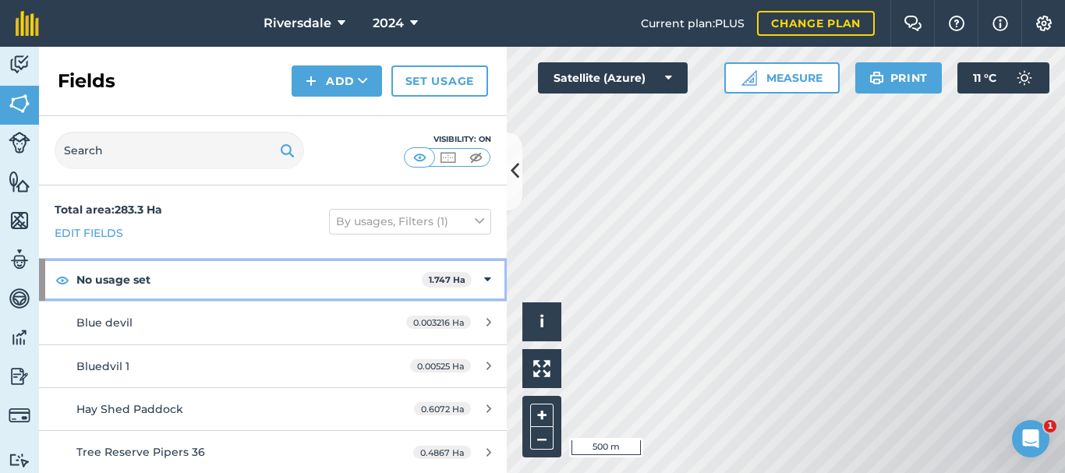
click at [484, 278] on icon at bounding box center [487, 279] width 7 height 17
